Goal: Find specific page/section: Find specific page/section

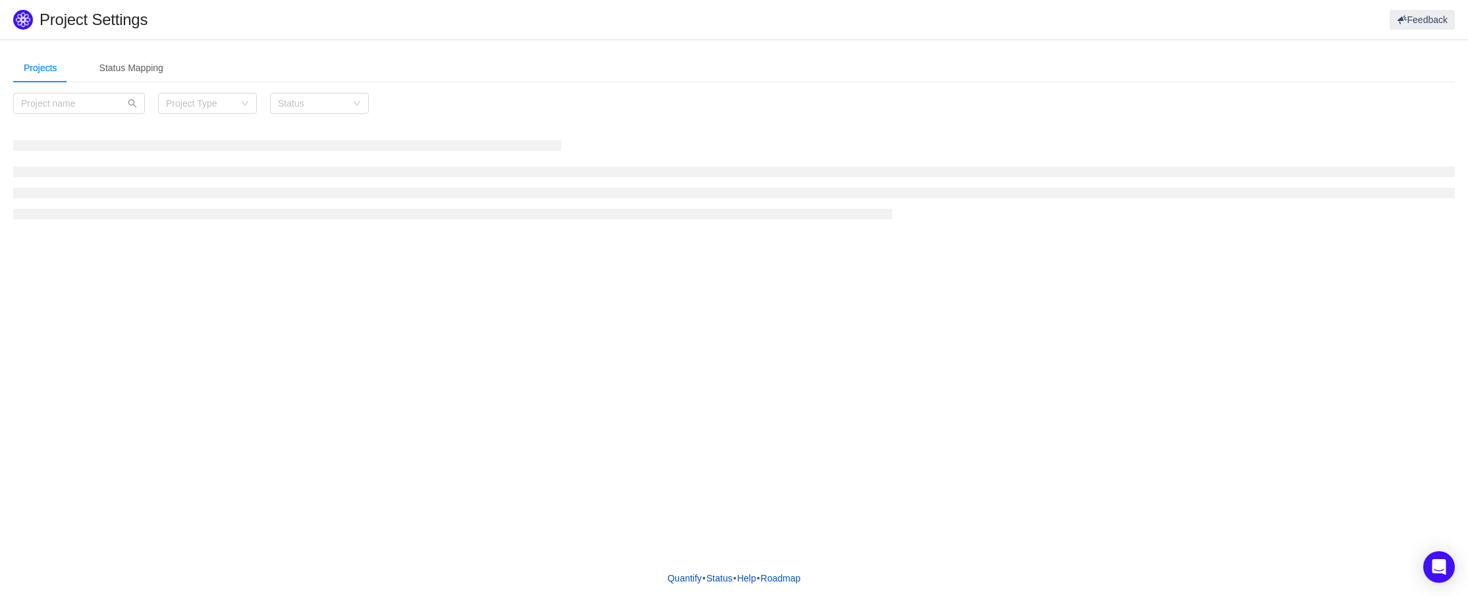
click at [217, 18] on h1 "Project Settings" at bounding box center [458, 20] width 837 height 20
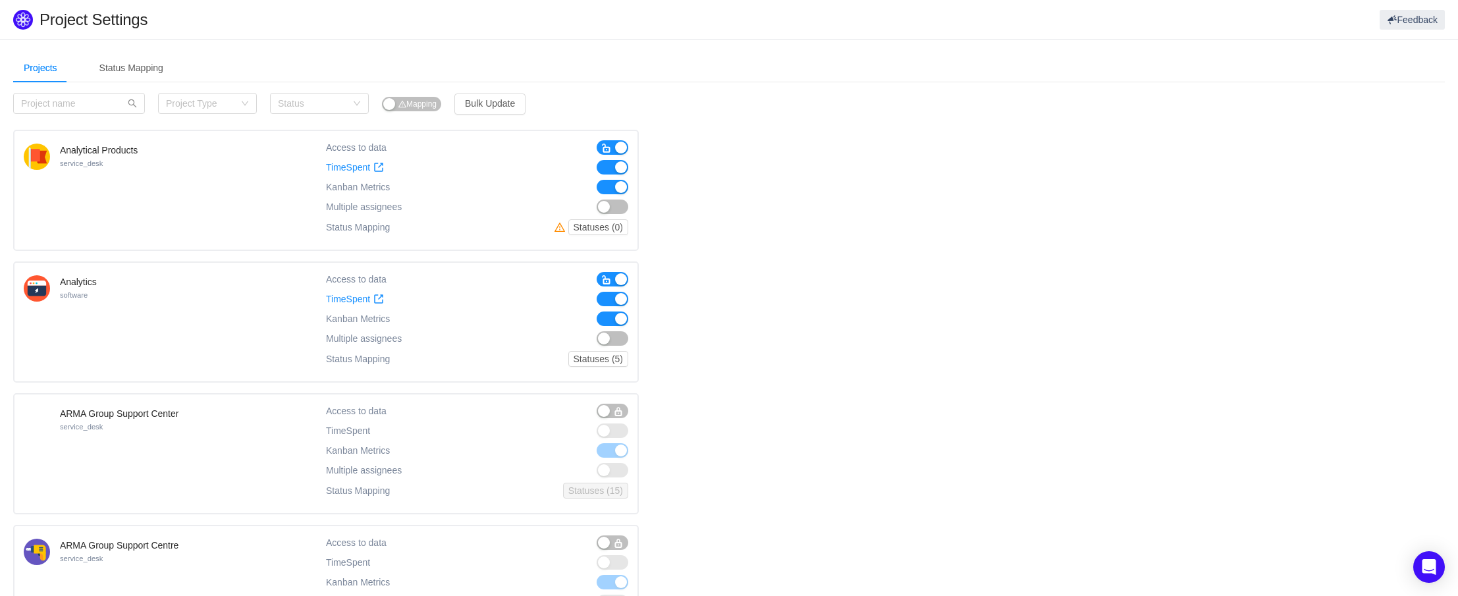
click at [217, 17] on h1 "Project Settings" at bounding box center [455, 20] width 831 height 20
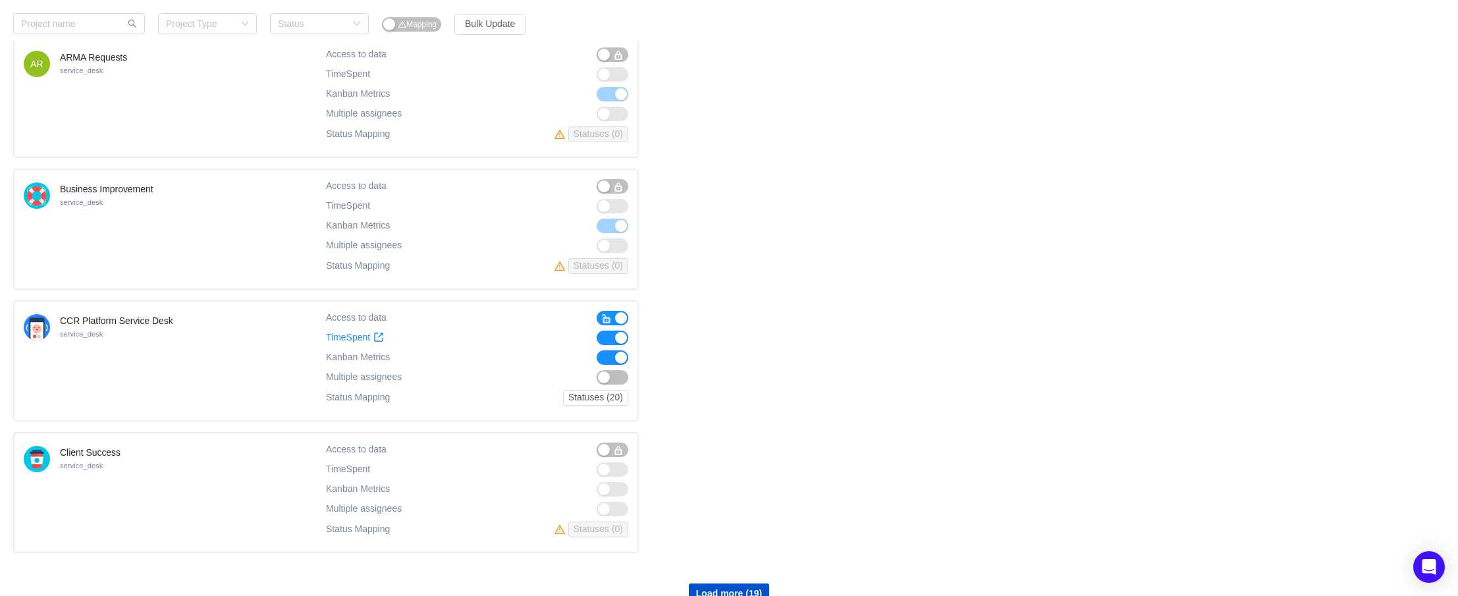
scroll to position [930, 0]
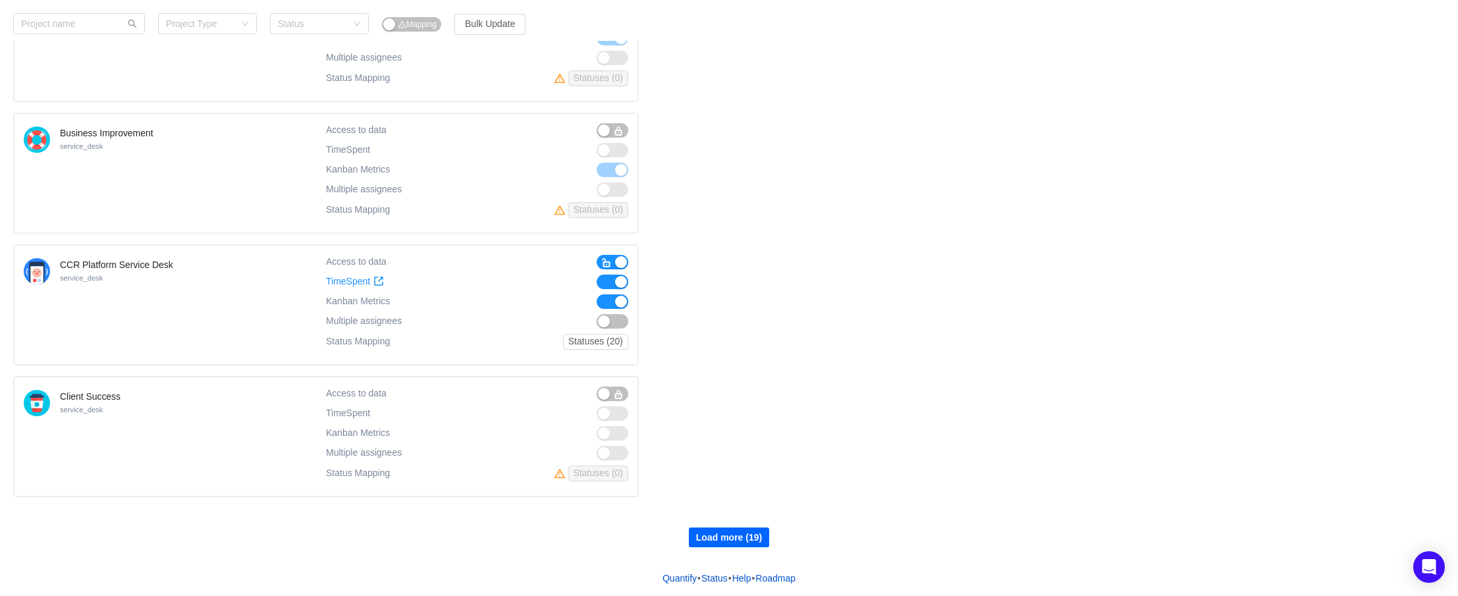
click at [729, 531] on button "Load more (19)" at bounding box center [729, 537] width 80 height 20
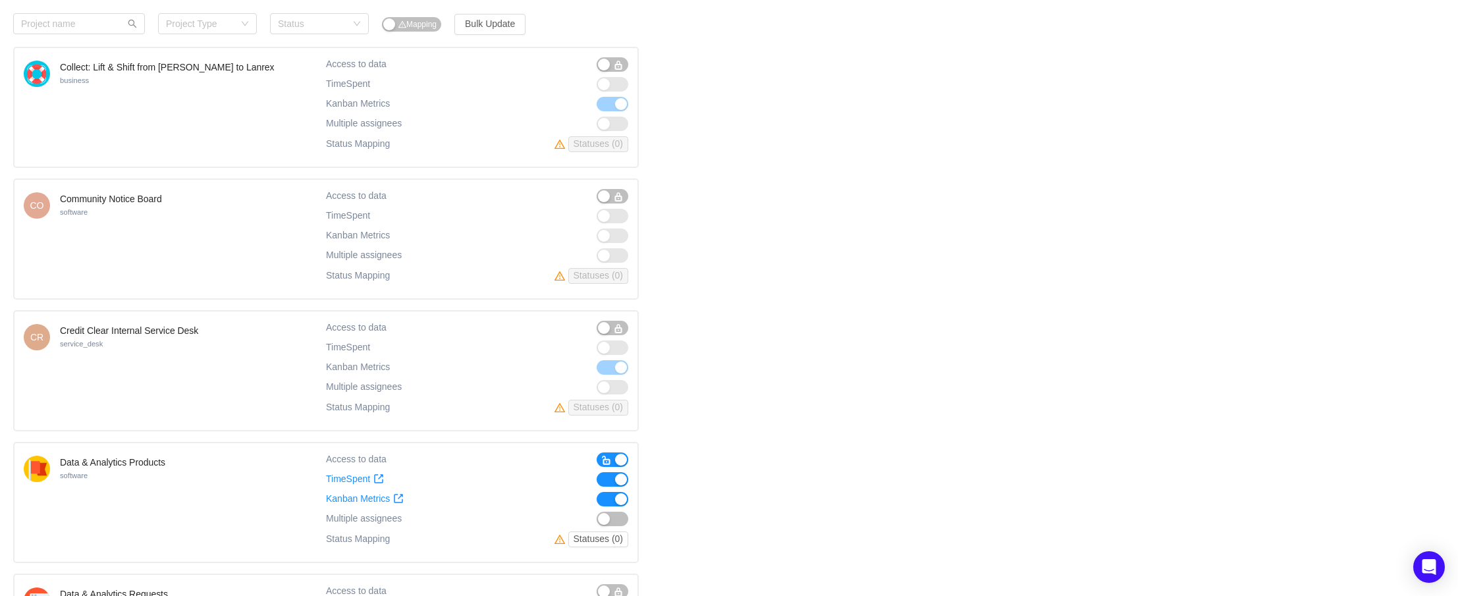
scroll to position [1655, 0]
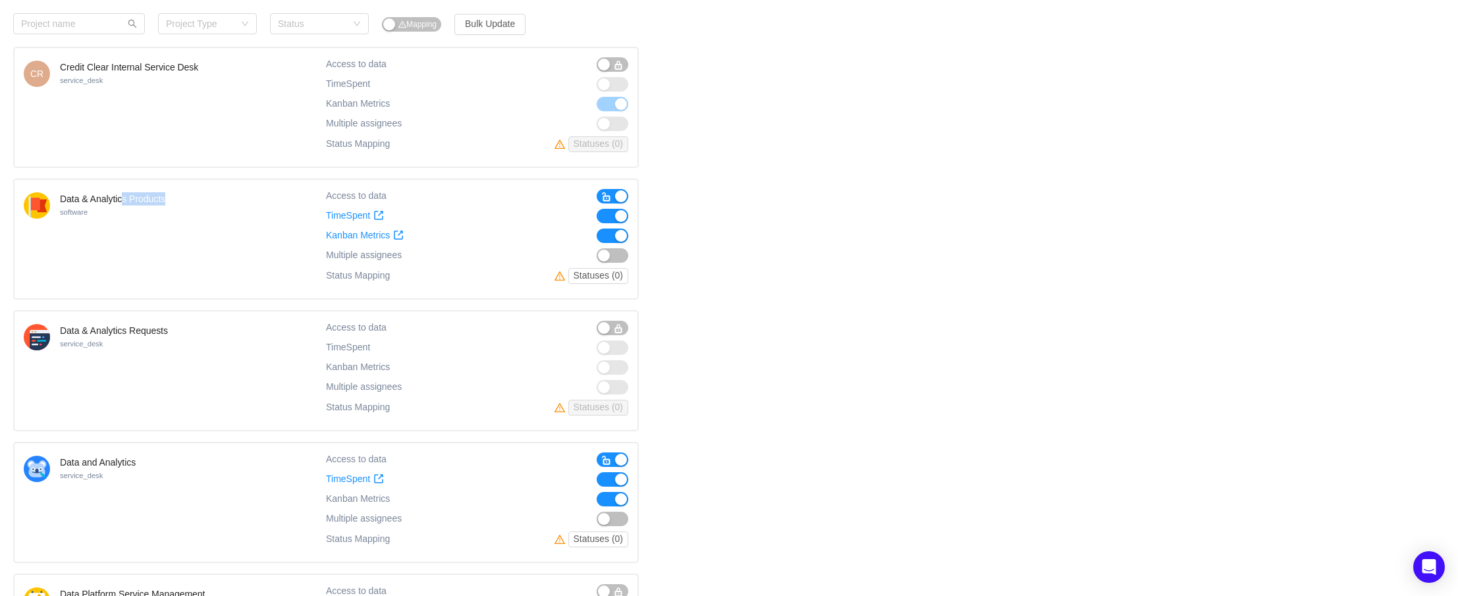
drag, startPoint x: 124, startPoint y: 202, endPoint x: 192, endPoint y: 204, distance: 67.9
click at [192, 204] on div "Data & Analytics Products software" at bounding box center [175, 239] width 302 height 100
click at [84, 214] on small "software" at bounding box center [74, 212] width 28 height 8
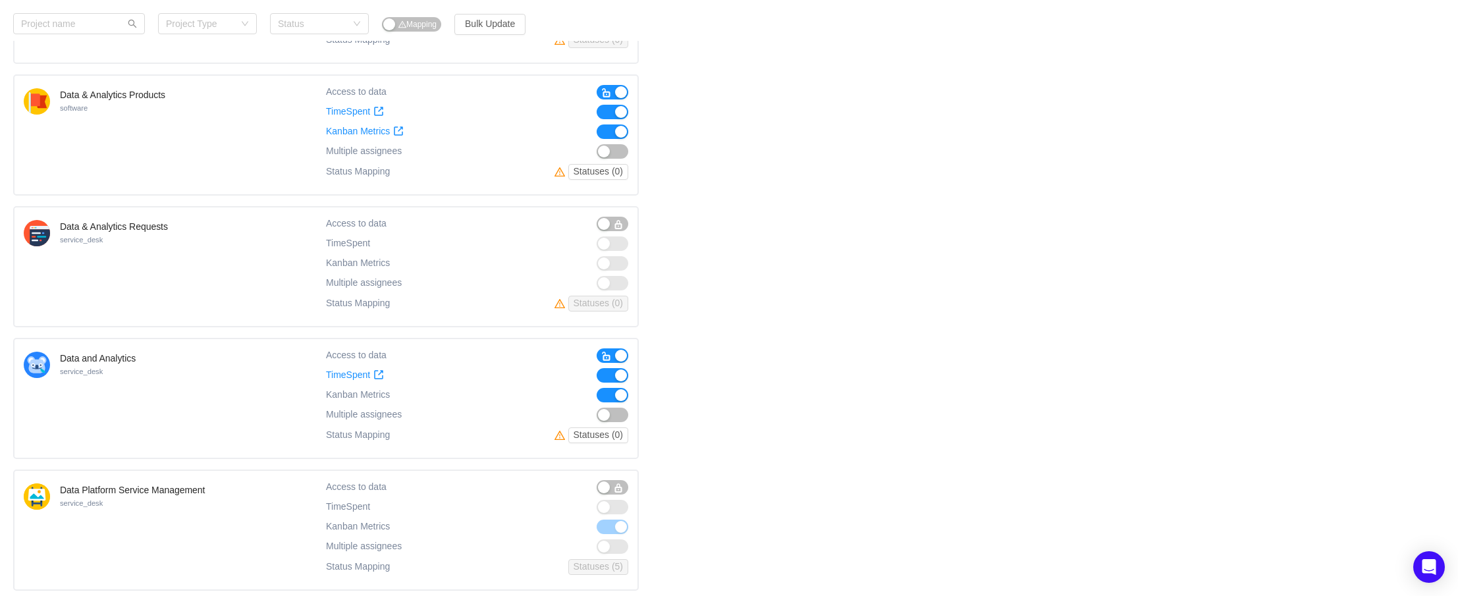
scroll to position [1787, 0]
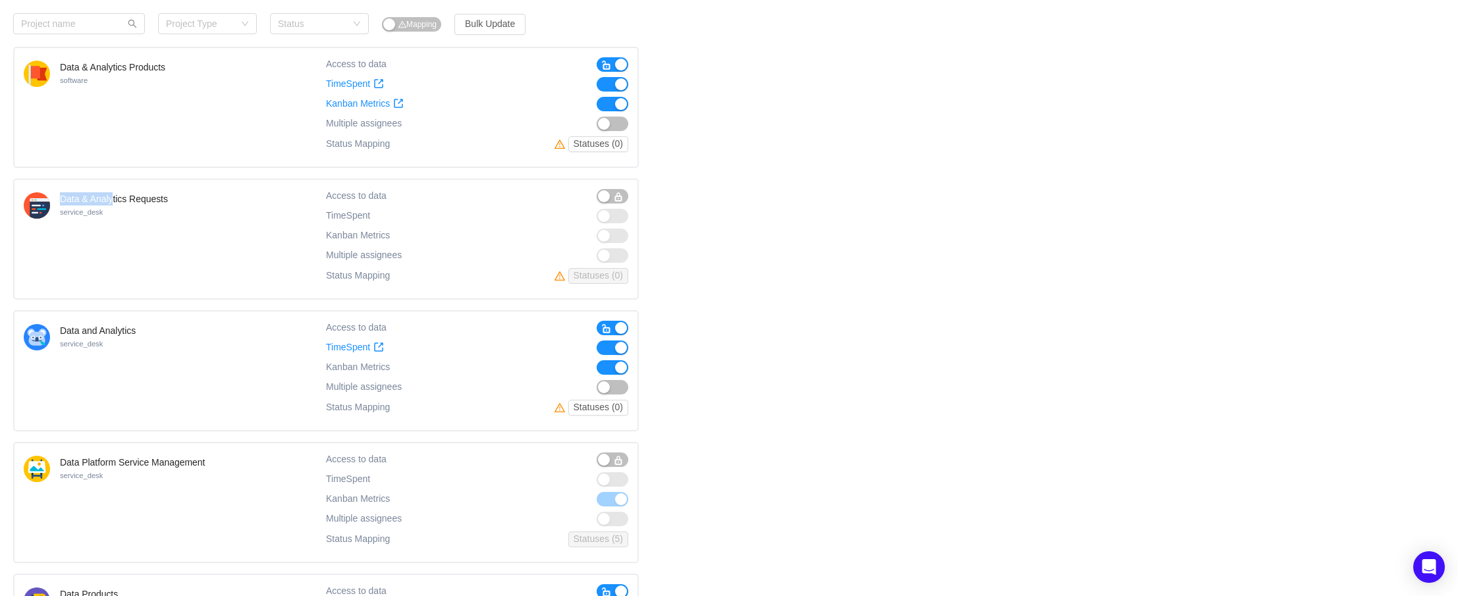
drag, startPoint x: 95, startPoint y: 198, endPoint x: 123, endPoint y: 211, distance: 31.2
click at [115, 199] on div "Data & Analytics Requests service_desk" at bounding box center [175, 239] width 302 height 100
click at [93, 255] on div "Data & Analytics Requests service_desk" at bounding box center [114, 240] width 108 height 97
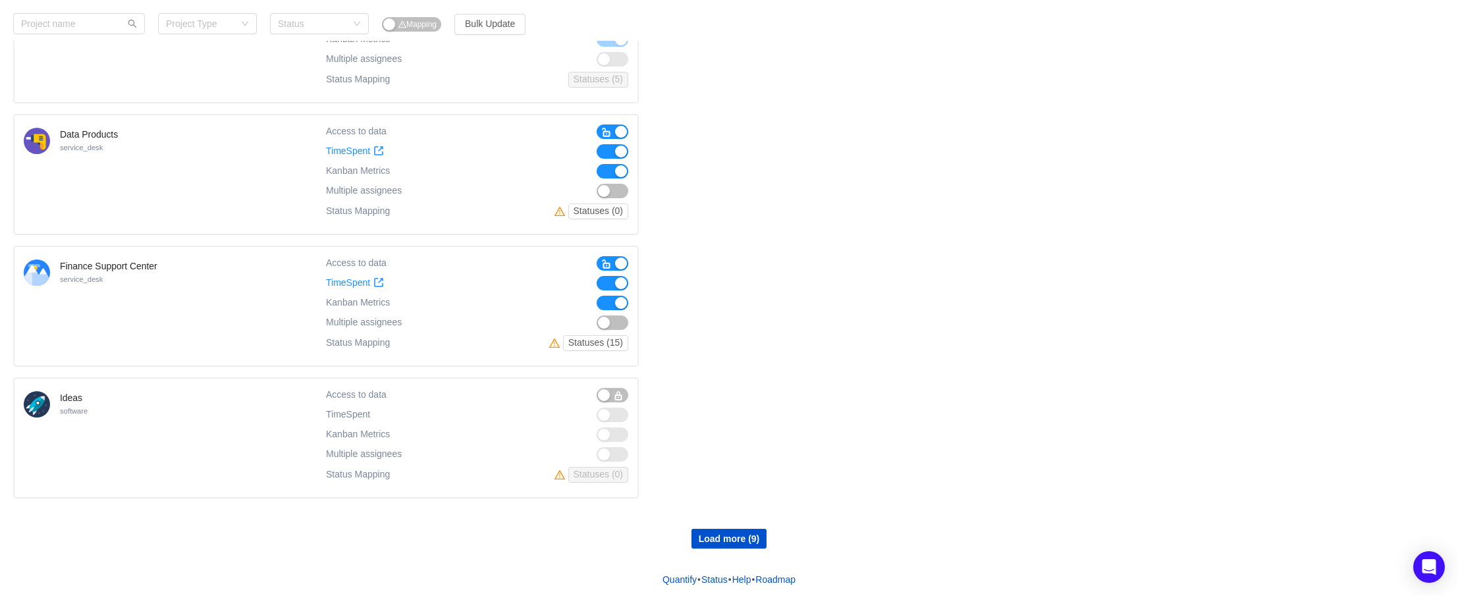
scroll to position [2247, 0]
click at [735, 533] on button "Load more (9)" at bounding box center [729, 537] width 76 height 20
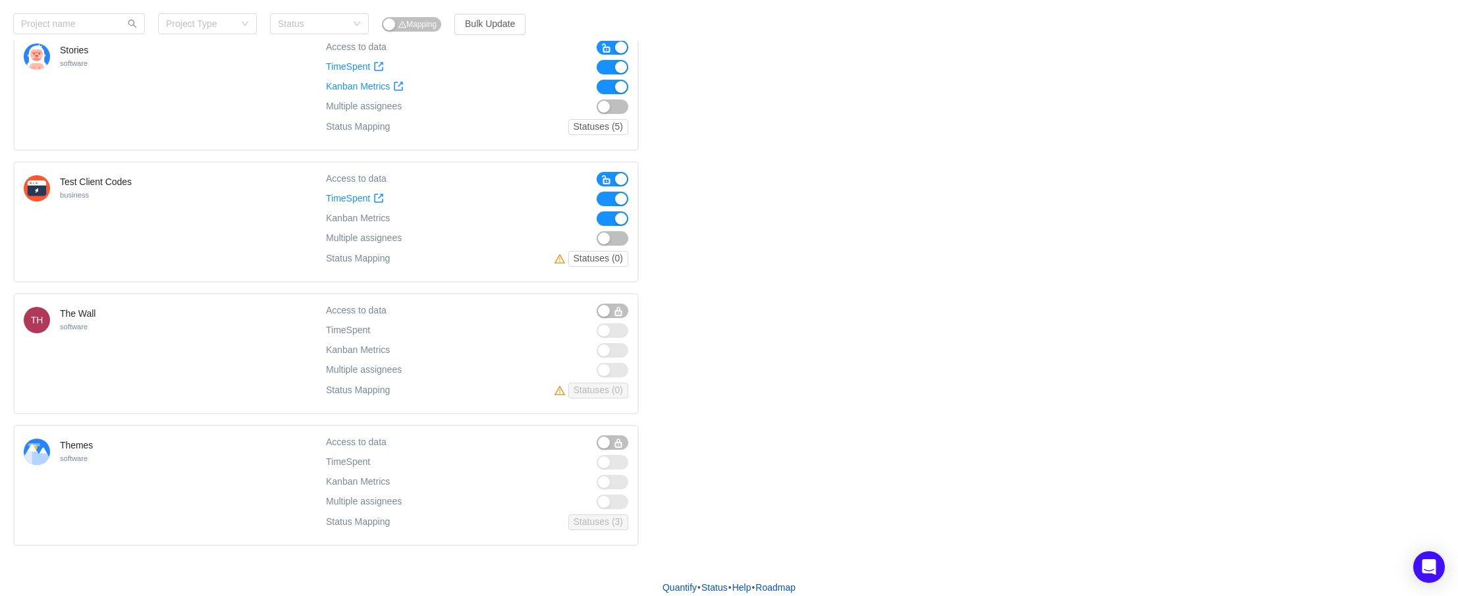
scroll to position [3393, 0]
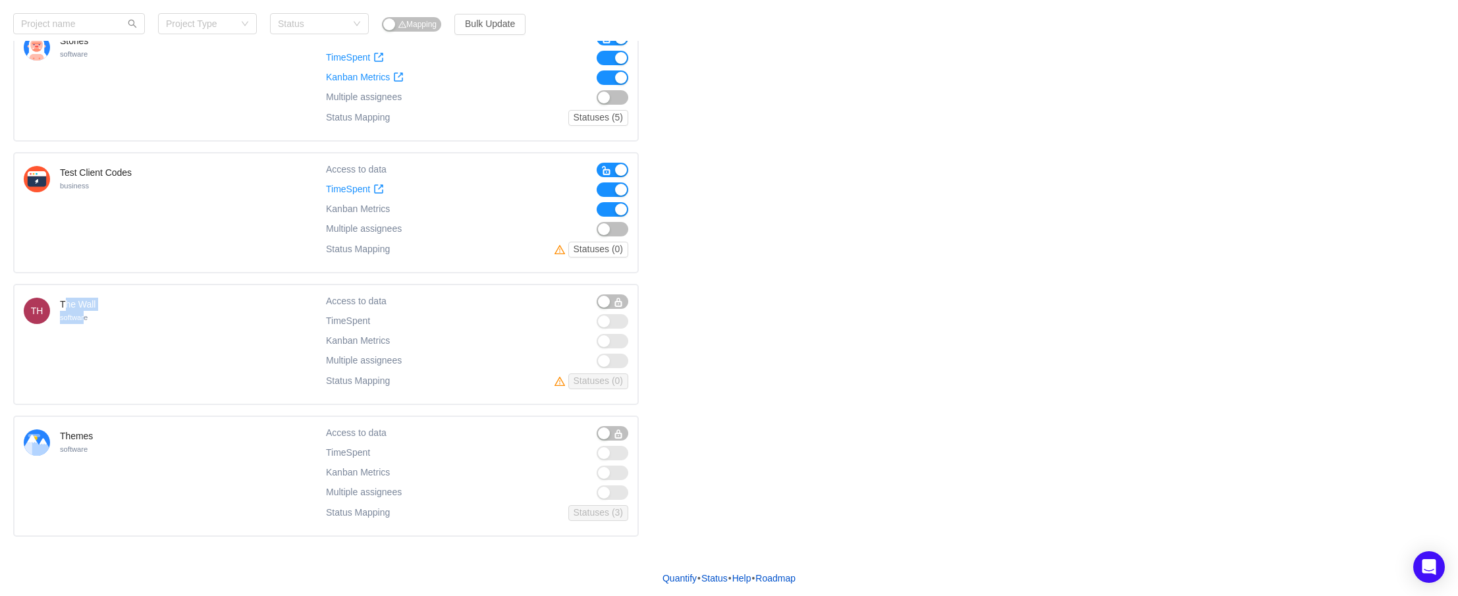
drag, startPoint x: 66, startPoint y: 305, endPoint x: 89, endPoint y: 360, distance: 59.9
click at [85, 320] on div "The Wall software" at bounding box center [78, 346] width 36 height 97
drag, startPoint x: 89, startPoint y: 362, endPoint x: 96, endPoint y: 358, distance: 8.0
click at [90, 362] on div "The Wall software" at bounding box center [78, 346] width 36 height 97
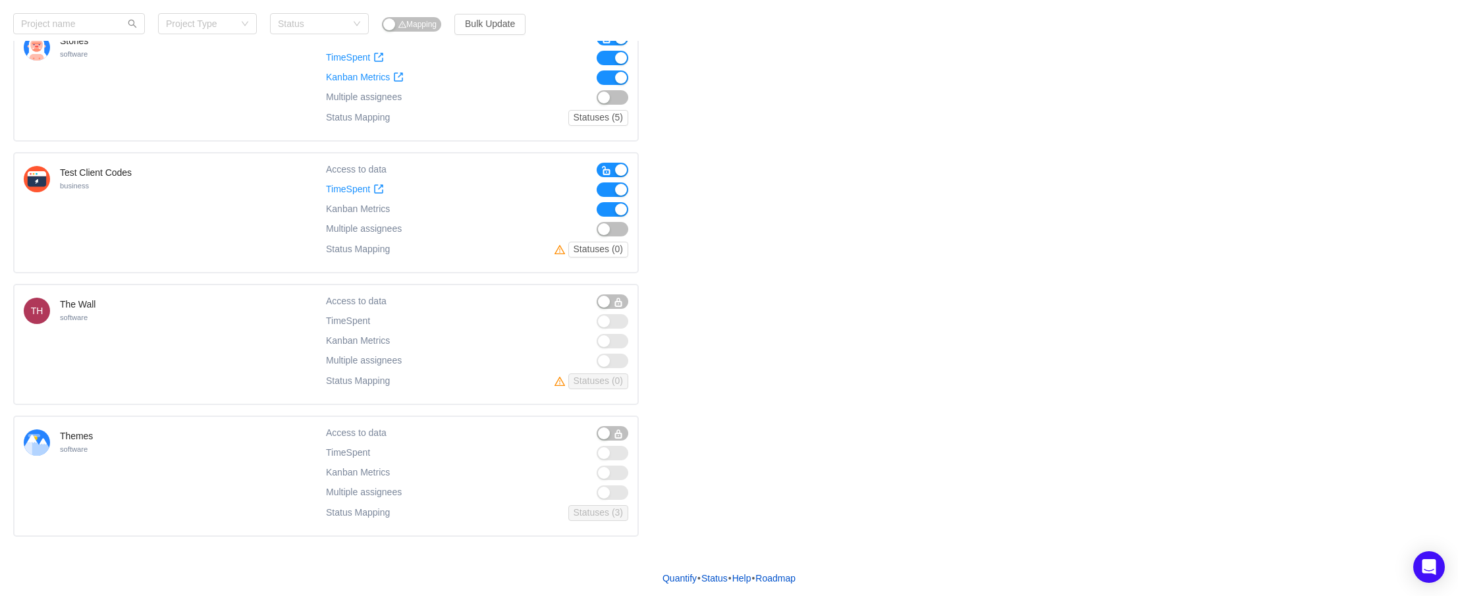
drag, startPoint x: 1005, startPoint y: 182, endPoint x: 1021, endPoint y: 12, distance: 171.3
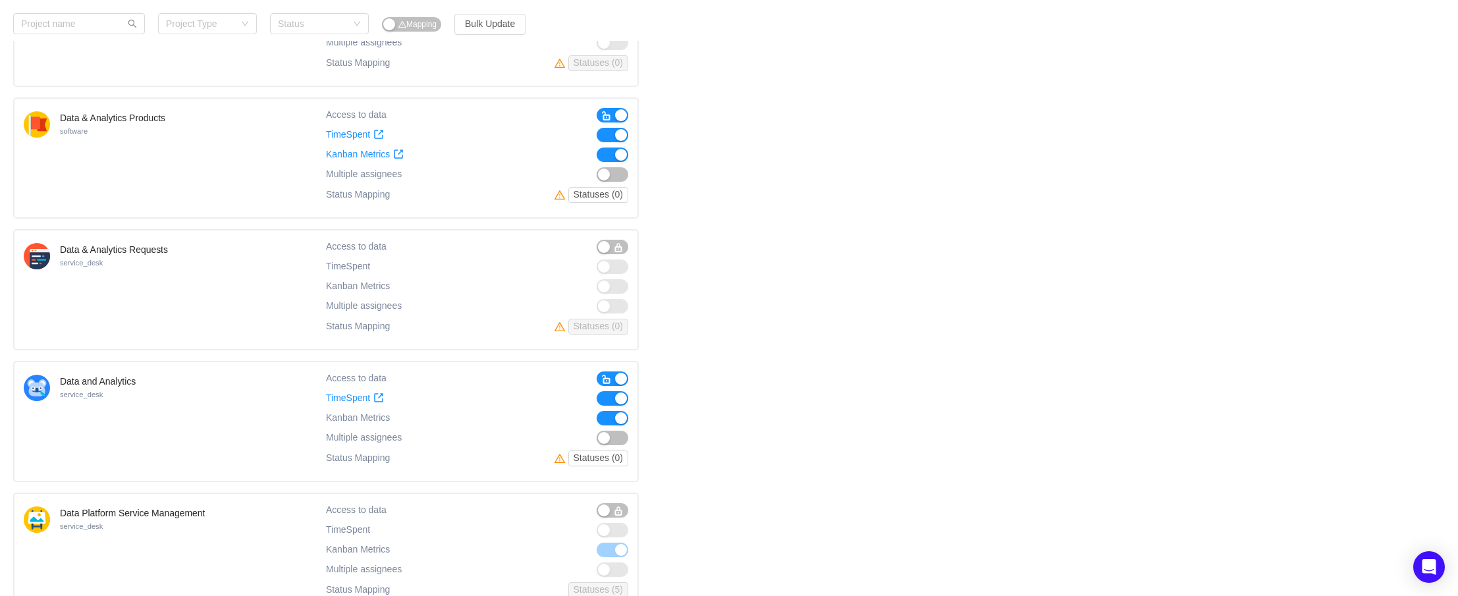
scroll to position [1549, 0]
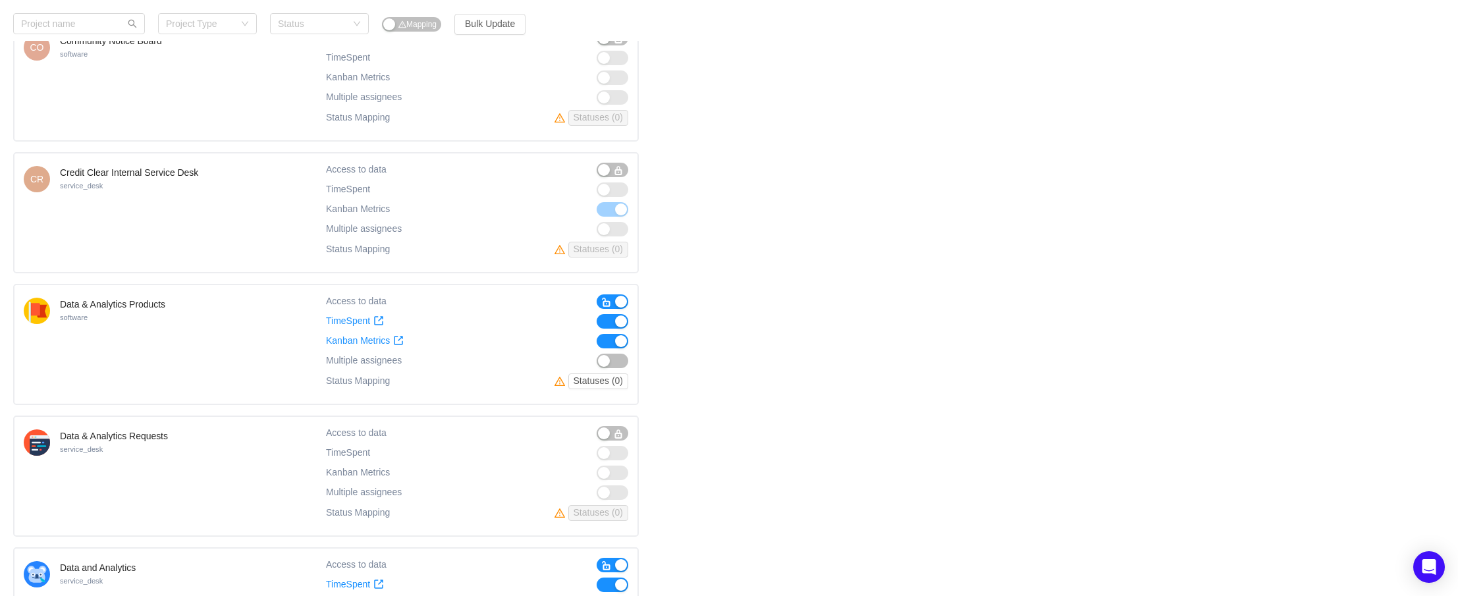
click at [782, 463] on div "Analytical Products service_desk Access to data TimeSpent TimeSpent Kanban Metr…" at bounding box center [729, 476] width 1432 height 3809
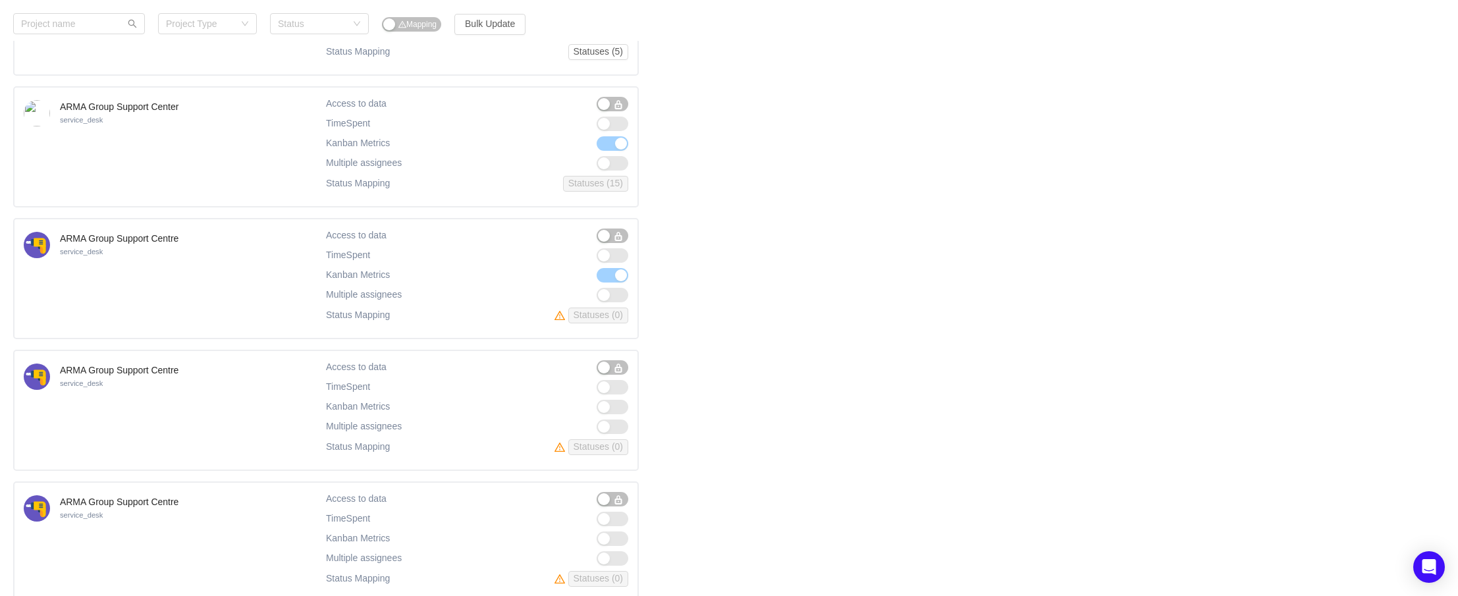
scroll to position [0, 0]
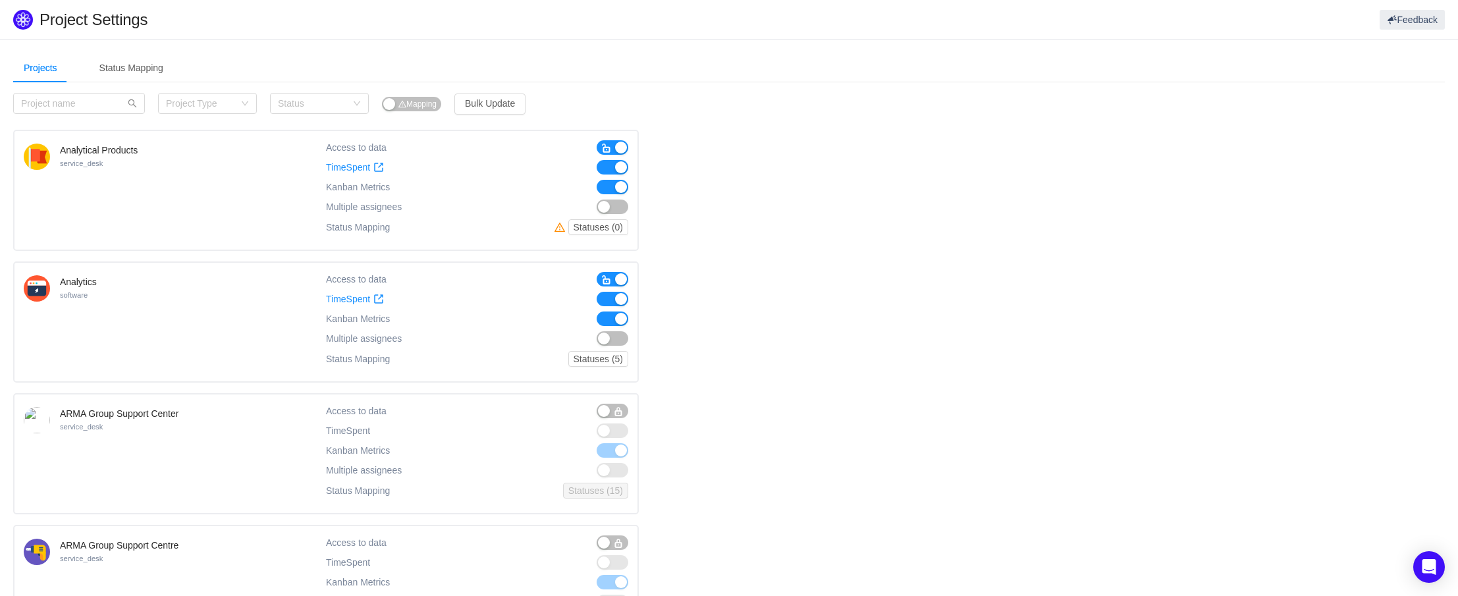
click at [392, 28] on h1 "Project Settings" at bounding box center [455, 20] width 831 height 20
click at [303, 11] on h1 "Project Settings" at bounding box center [455, 20] width 831 height 20
click at [379, 26] on h1 "Project Settings" at bounding box center [455, 20] width 831 height 20
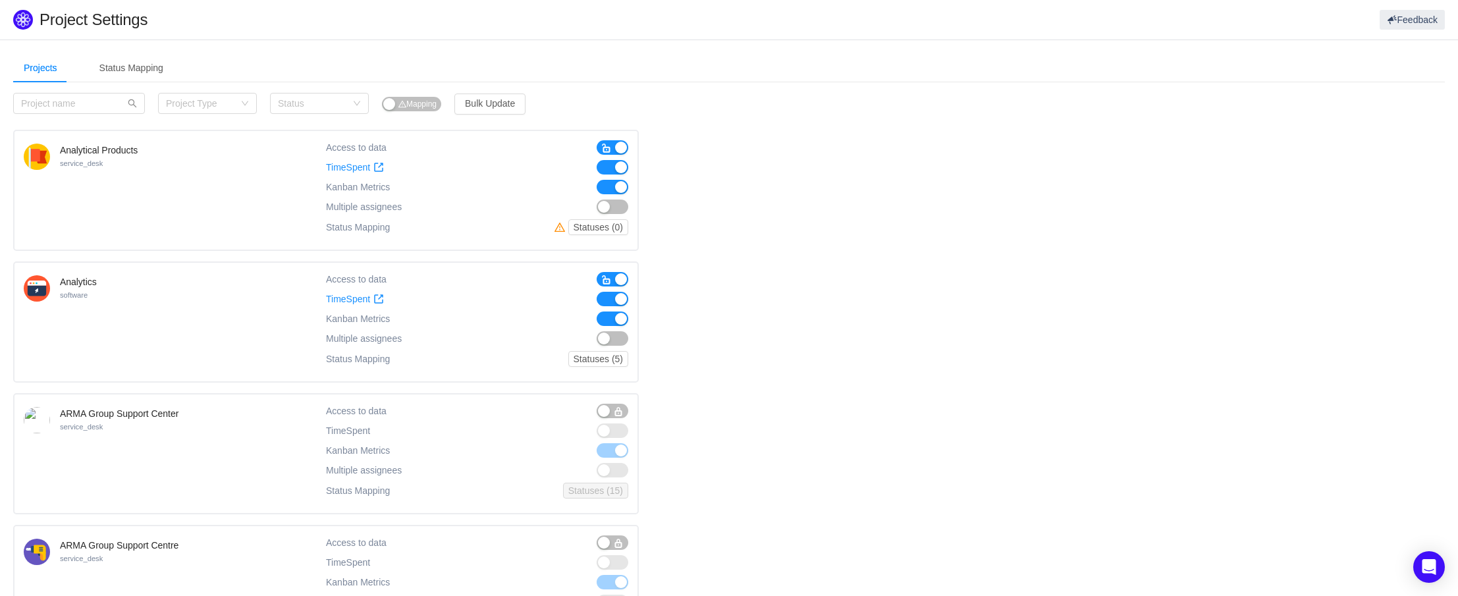
click at [271, 17] on h1 "Project Settings" at bounding box center [455, 20] width 831 height 20
click at [728, 62] on div "Projects Status Mapping" at bounding box center [729, 68] width 1432 height 30
click at [598, 36] on header "Project Settings Feedback" at bounding box center [729, 20] width 1458 height 40
click at [459, 19] on h1 "Project Settings" at bounding box center [455, 20] width 831 height 20
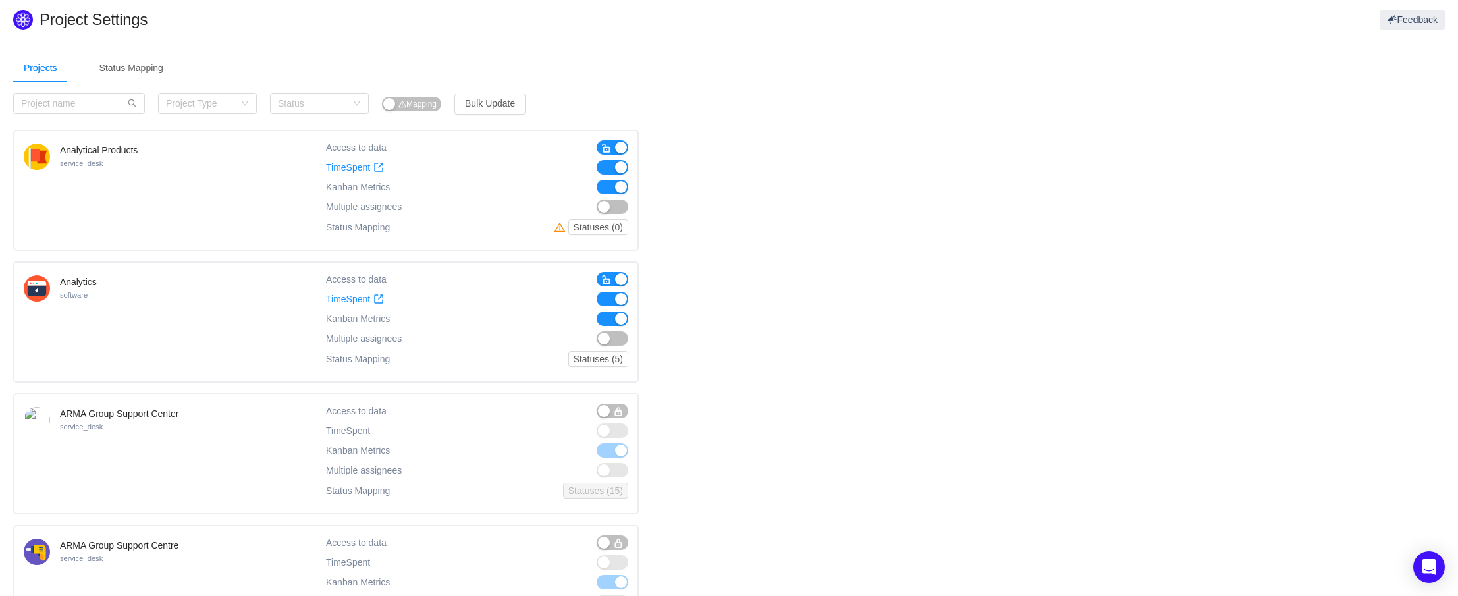
click at [294, 9] on header "Project Settings Feedback" at bounding box center [729, 20] width 1458 height 40
click at [875, 22] on div "Feedback" at bounding box center [1158, 20] width 574 height 20
click at [973, 12] on div "Feedback" at bounding box center [1158, 20] width 574 height 20
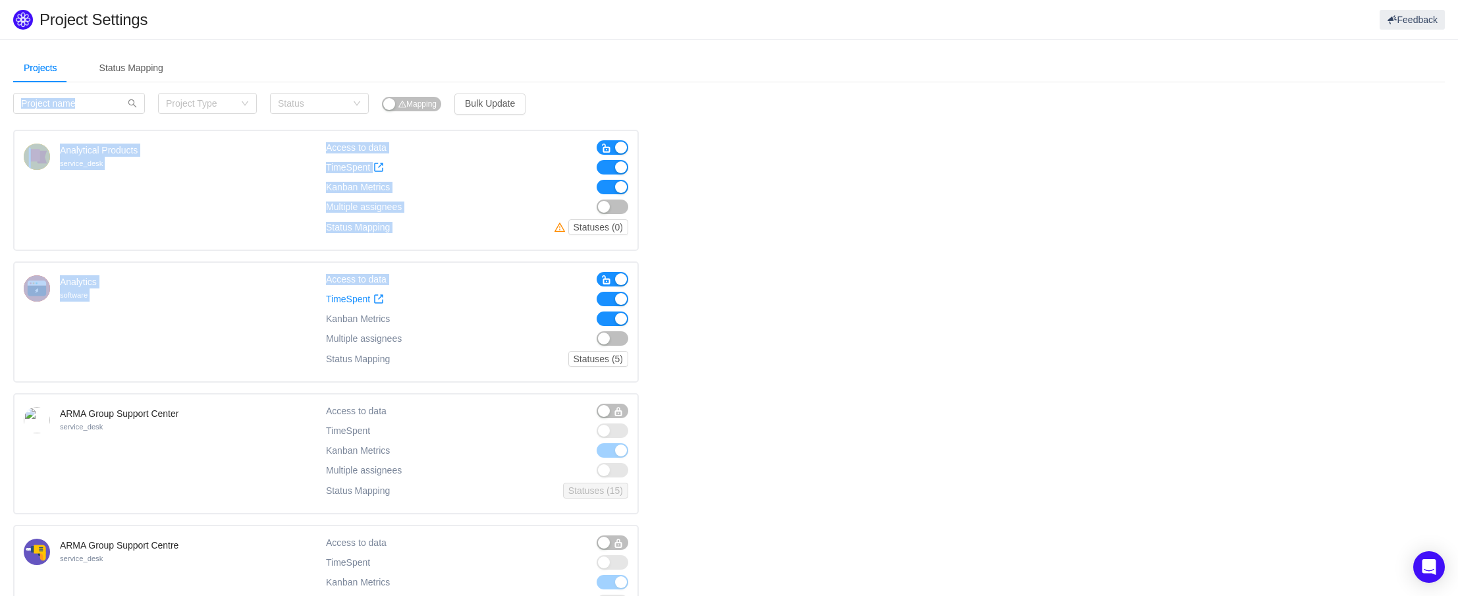
drag, startPoint x: 741, startPoint y: 59, endPoint x: 788, endPoint y: 271, distance: 217.1
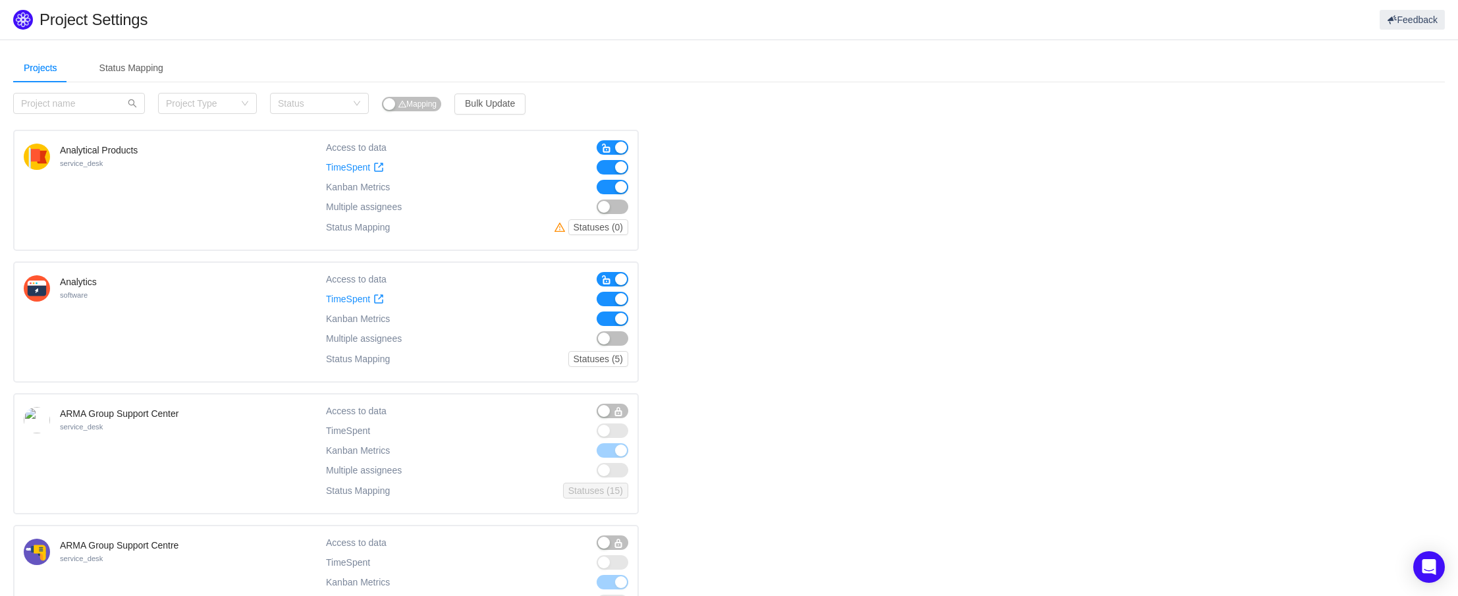
click at [756, 81] on div "Projects Status Mapping" at bounding box center [729, 68] width 1432 height 30
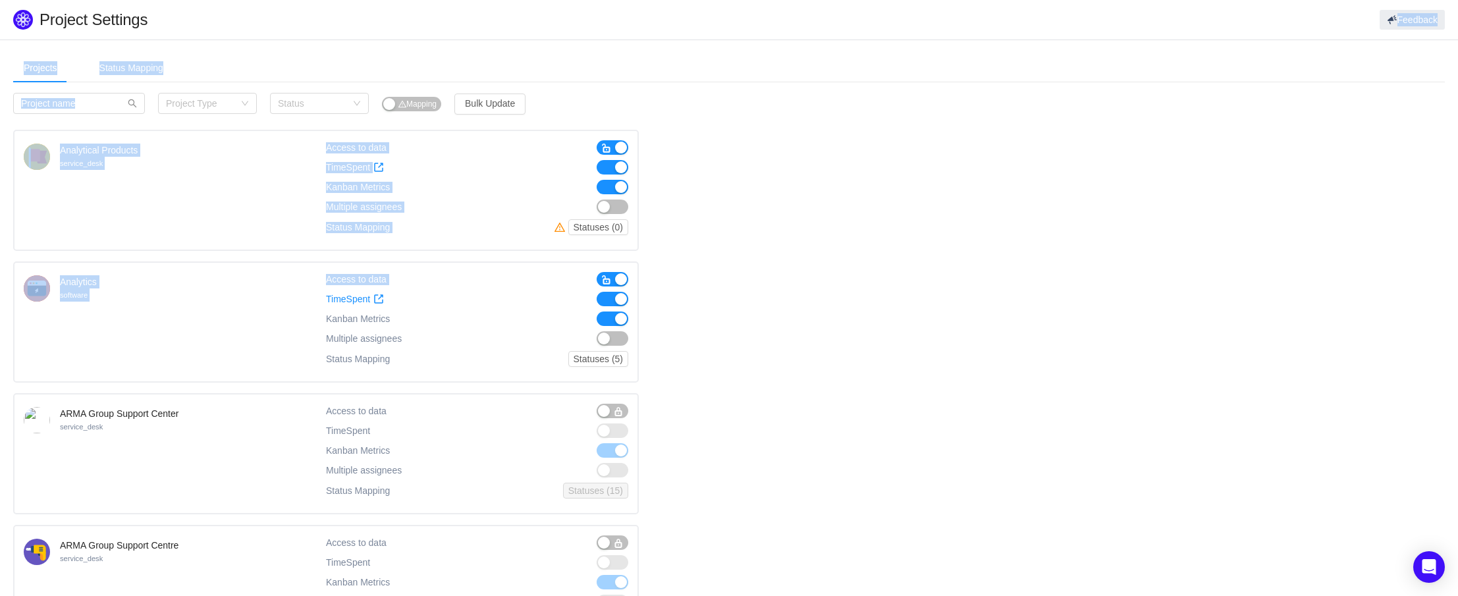
drag, startPoint x: 755, startPoint y: 28, endPoint x: 761, endPoint y: 257, distance: 229.2
drag, startPoint x: 747, startPoint y: 249, endPoint x: 706, endPoint y: 0, distance: 252.3
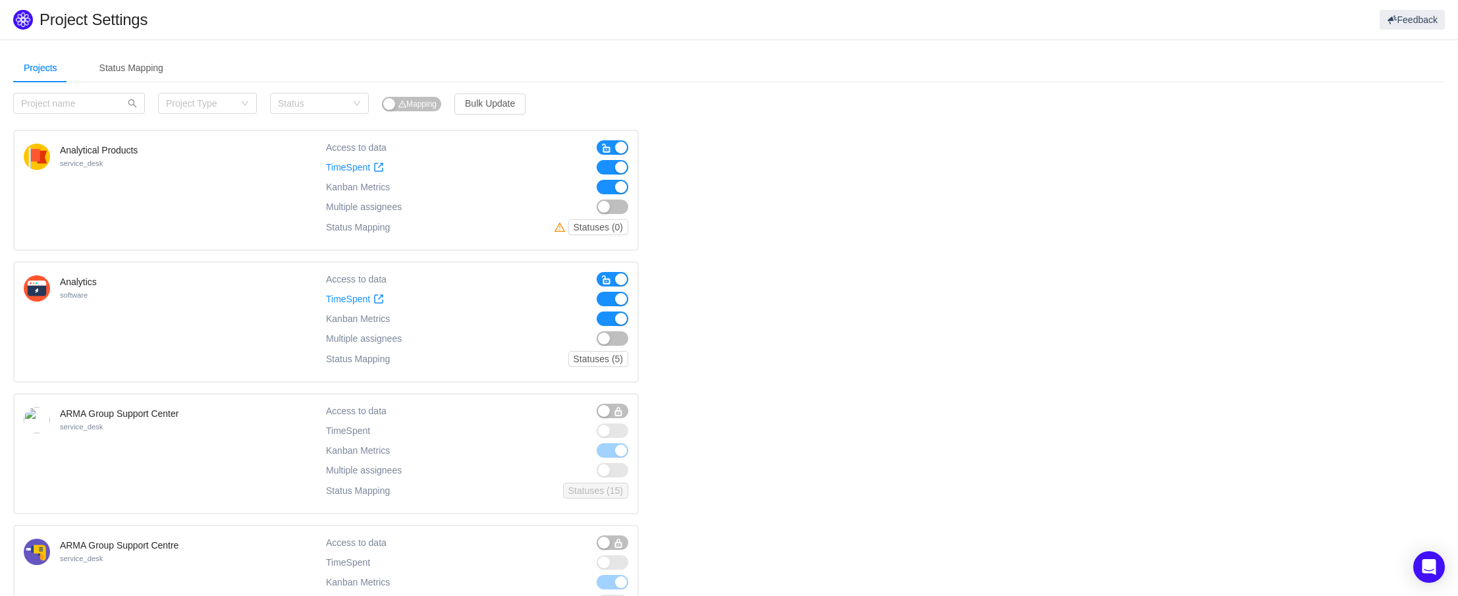
click at [556, 1] on header "Project Settings Feedback" at bounding box center [729, 20] width 1458 height 40
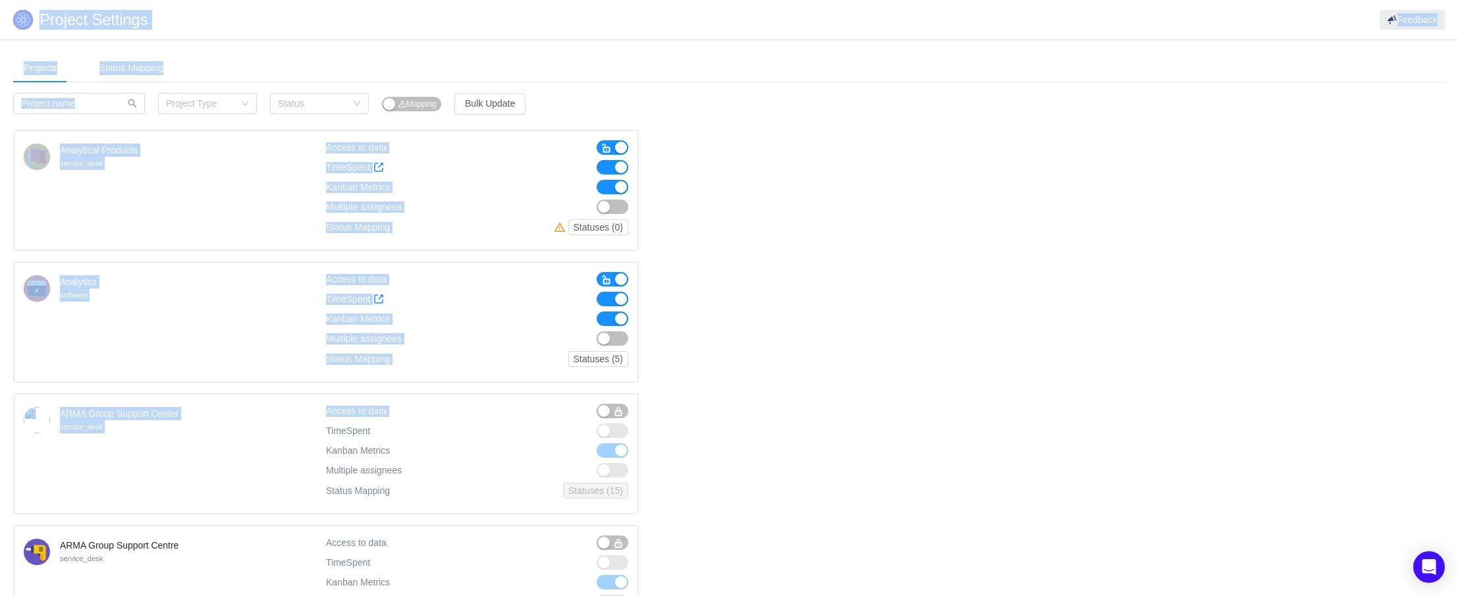
drag, startPoint x: 747, startPoint y: 417, endPoint x: 170, endPoint y: -29, distance: 729.0
click at [170, 0] on html "Project Settings Feedback Projects Status Mapping Category Project Type Status …" at bounding box center [729, 298] width 1458 height 596
click at [216, 26] on h1 "Project Settings" at bounding box center [455, 20] width 831 height 20
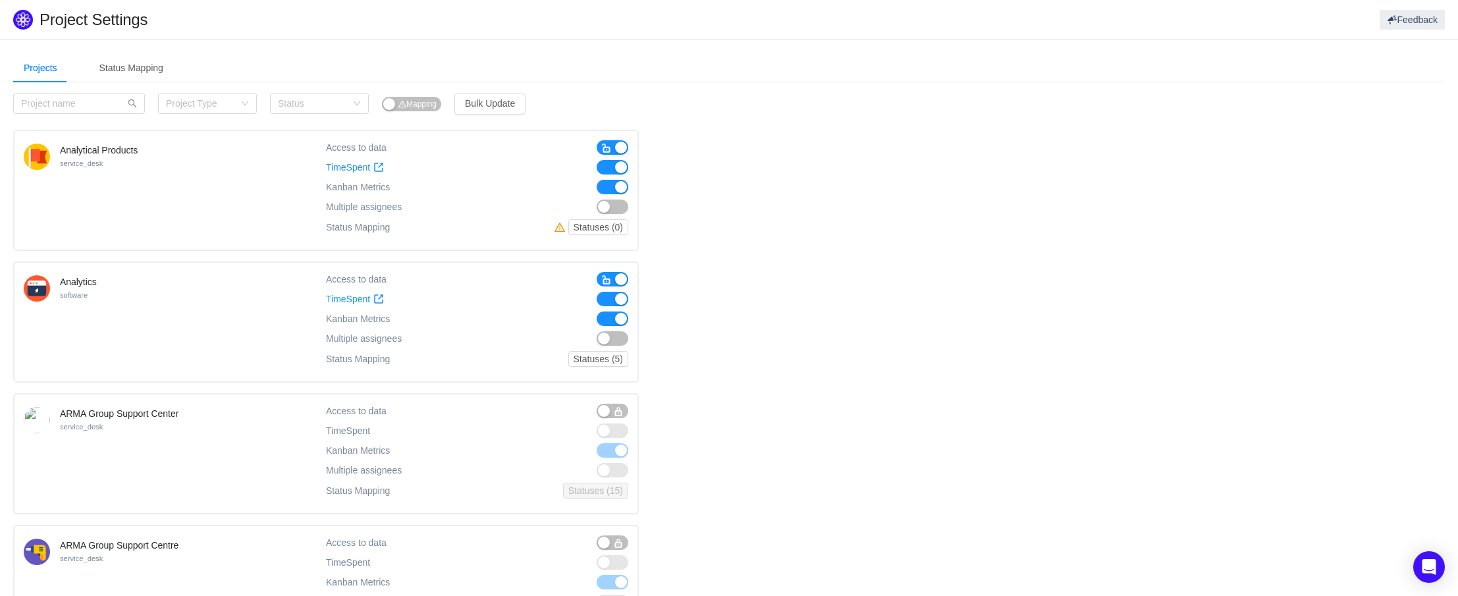
click at [72, 13] on h1 "Project Settings" at bounding box center [455, 20] width 831 height 20
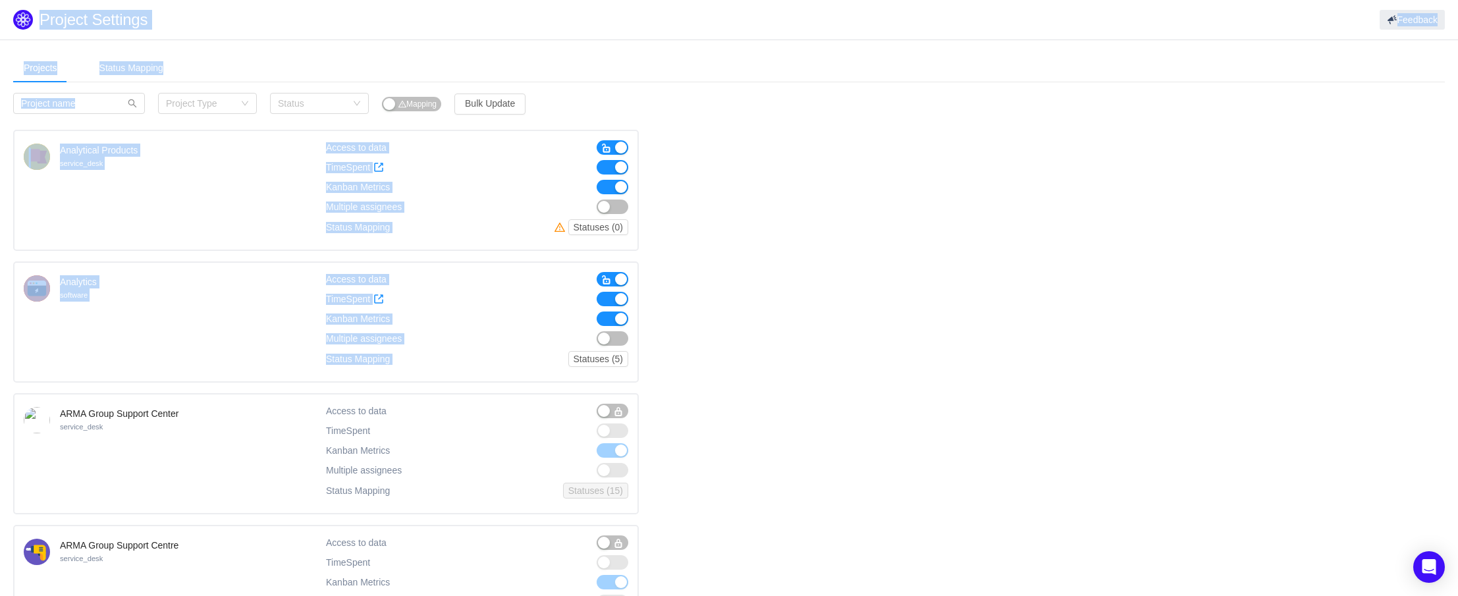
drag, startPoint x: 72, startPoint y: 13, endPoint x: 738, endPoint y: 358, distance: 749.3
drag, startPoint x: 718, startPoint y: 384, endPoint x: 100, endPoint y: -9, distance: 732.4
click at [100, 0] on html "Project Settings Feedback Projects Status Mapping Category Project Type Status …" at bounding box center [729, 298] width 1458 height 596
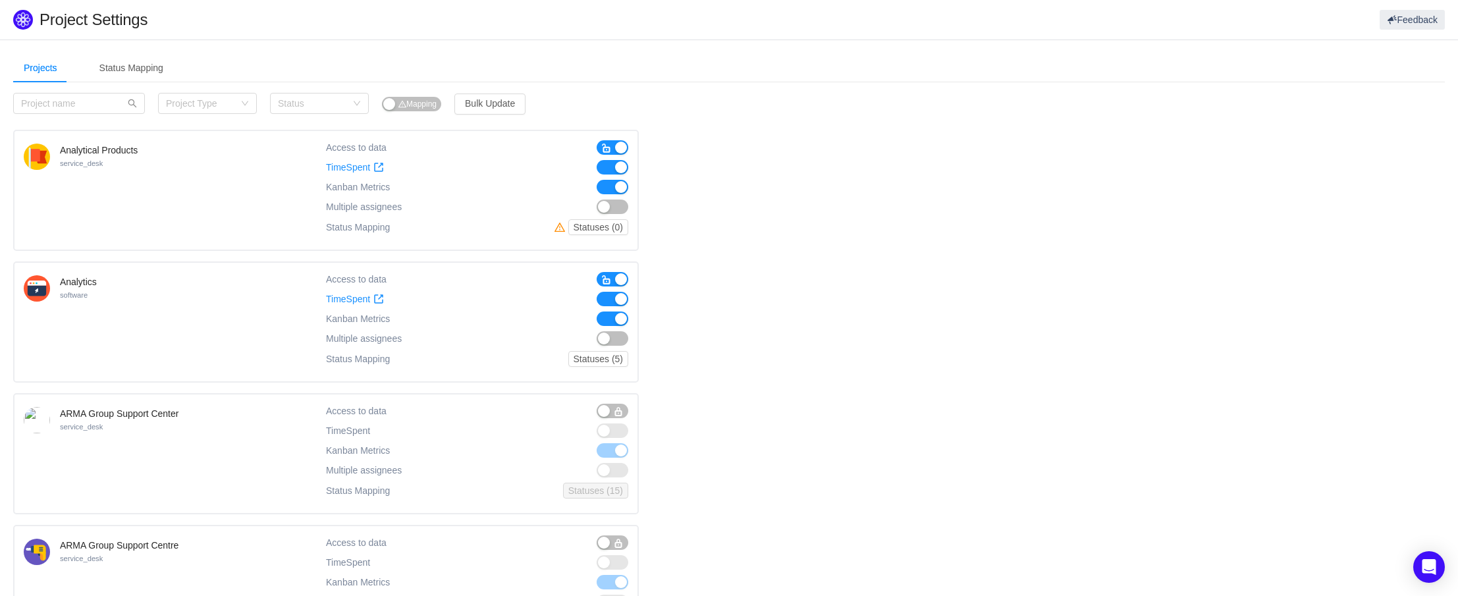
click at [108, 38] on header "Project Settings Feedback" at bounding box center [729, 20] width 1458 height 40
drag, startPoint x: 108, startPoint y: 38, endPoint x: 138, endPoint y: 32, distance: 30.4
click at [124, 36] on header "Project Settings Feedback" at bounding box center [729, 20] width 1458 height 40
click at [252, 24] on h1 "Project Settings" at bounding box center [455, 20] width 831 height 20
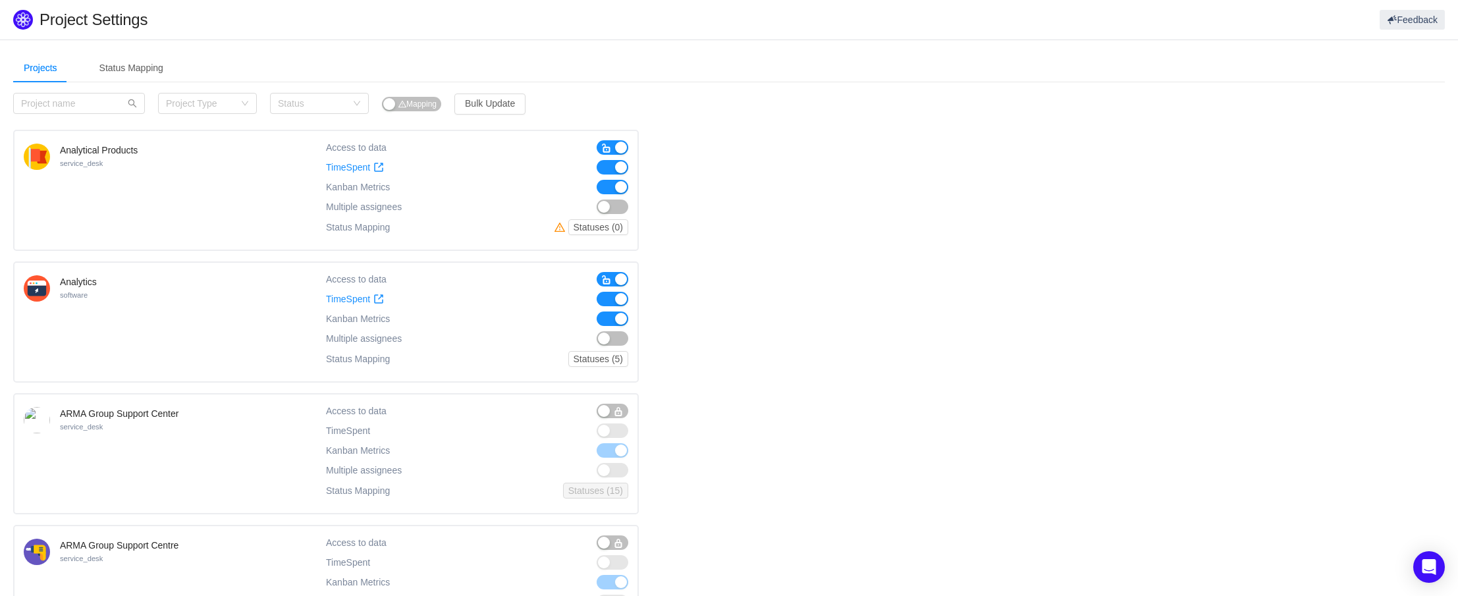
click at [614, 37] on header "Project Settings Feedback" at bounding box center [729, 20] width 1458 height 40
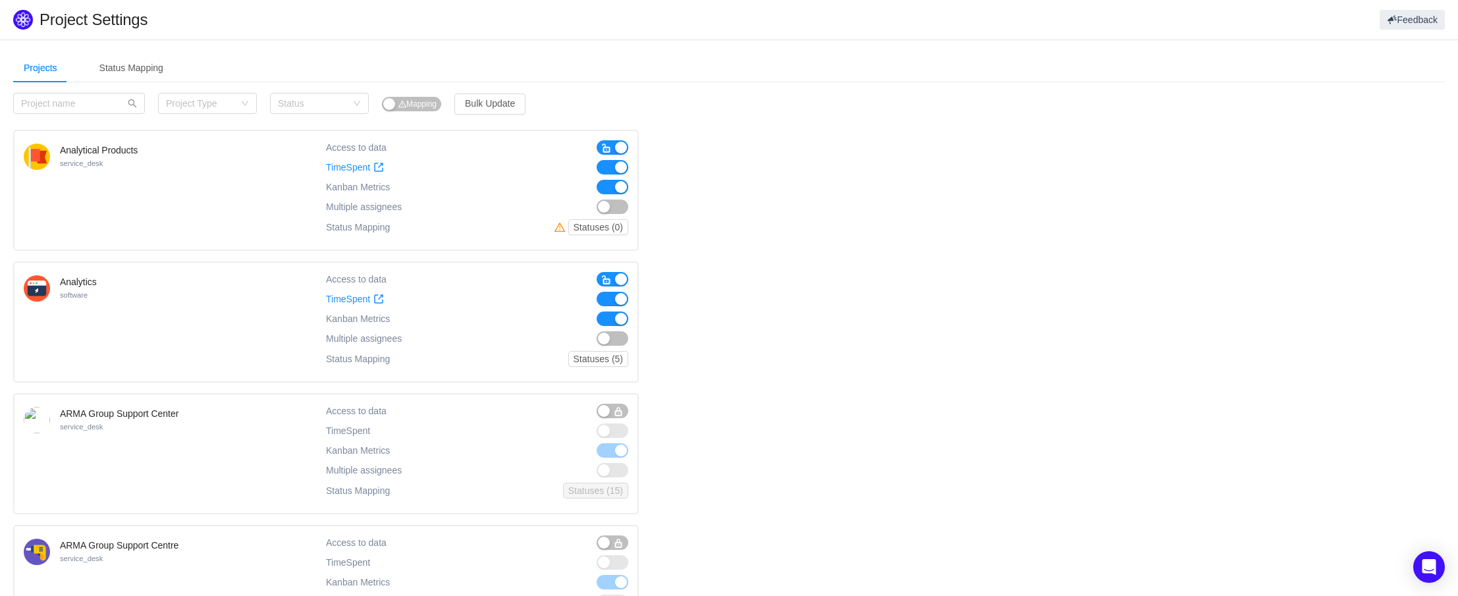
click at [753, 59] on div "Projects Status Mapping" at bounding box center [729, 68] width 1432 height 30
click at [737, 27] on h1 "Project Settings" at bounding box center [455, 20] width 831 height 20
